Goal: Task Accomplishment & Management: Manage account settings

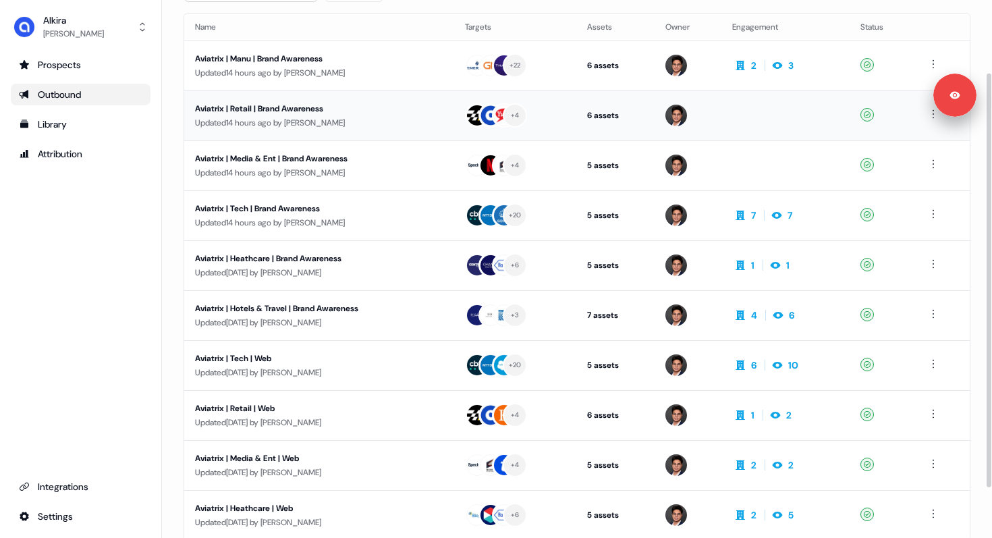
scroll to position [94, 0]
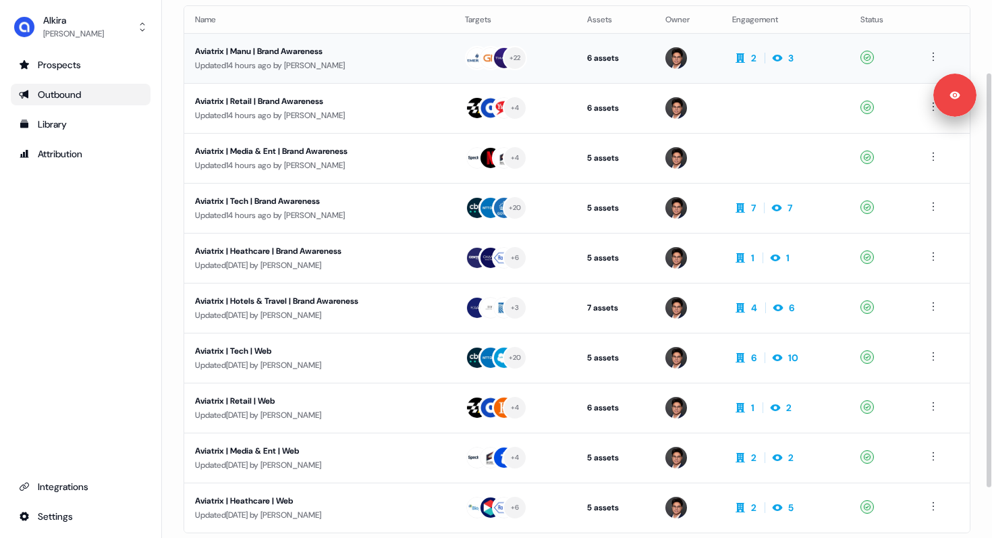
click at [306, 60] on div "Updated 14 hours ago by [PERSON_NAME]" at bounding box center [319, 65] width 248 height 13
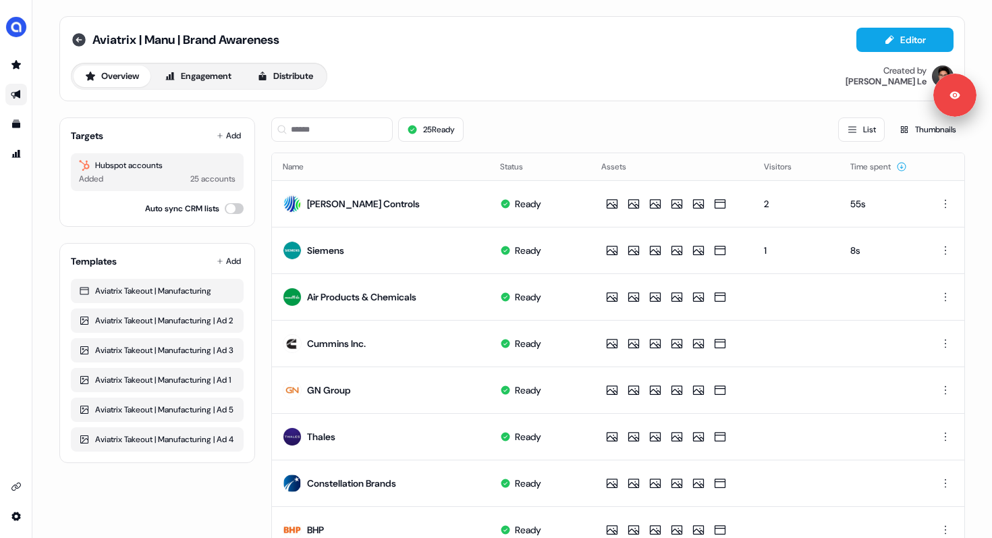
click at [74, 36] on icon at bounding box center [78, 39] width 13 height 13
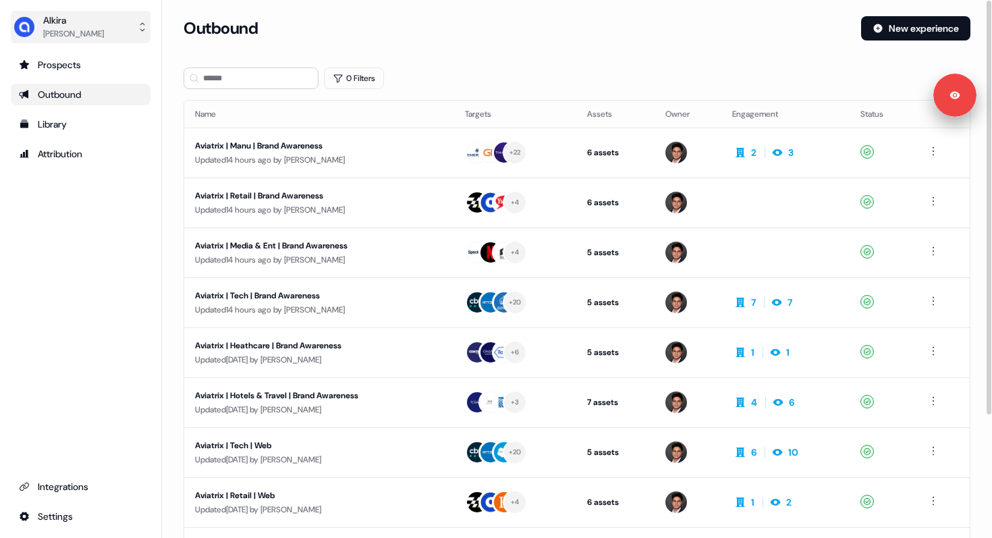
click at [57, 30] on div "[PERSON_NAME]" at bounding box center [73, 33] width 61 height 13
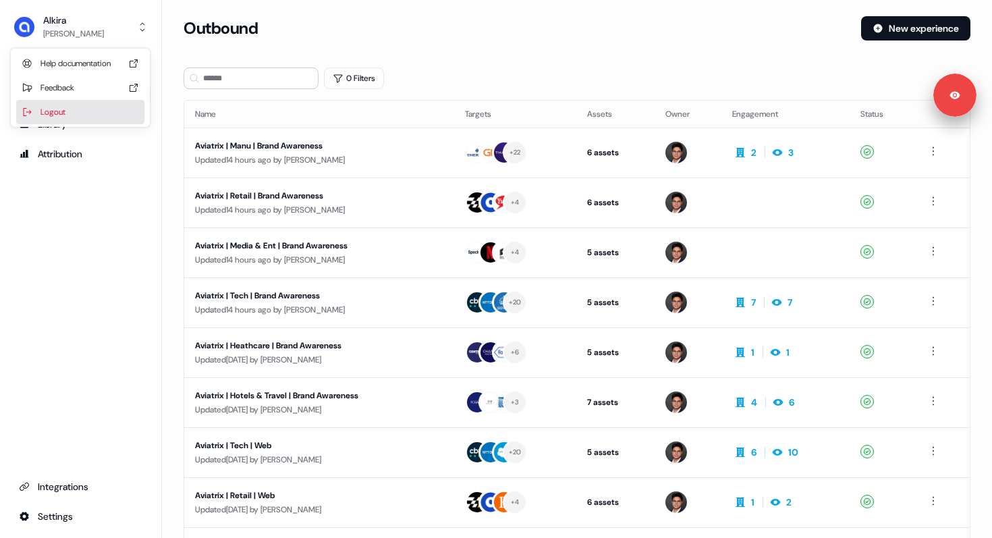
click at [63, 117] on div "Logout" at bounding box center [80, 112] width 128 height 24
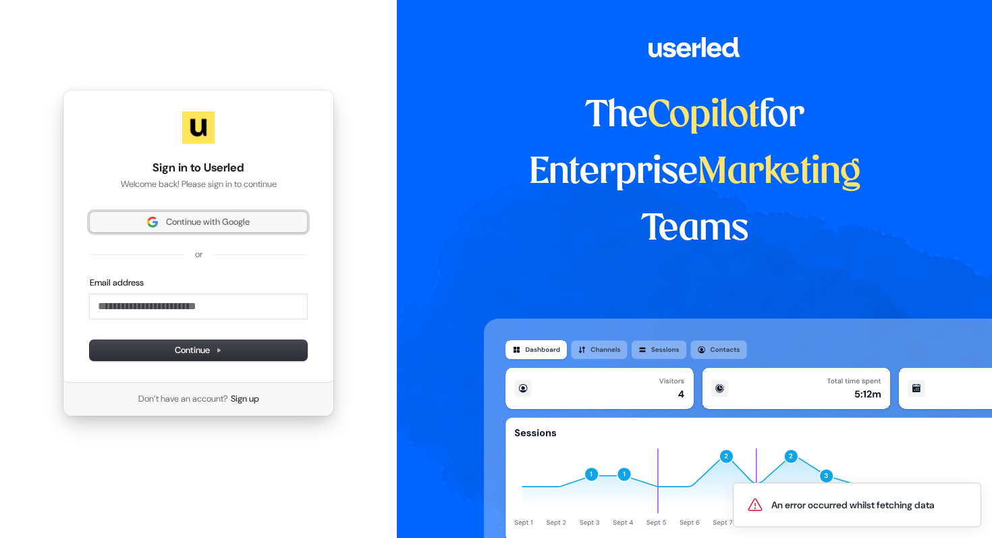
click at [190, 229] on button "Continue with Google" at bounding box center [198, 222] width 217 height 20
